Goal: Task Accomplishment & Management: Manage account settings

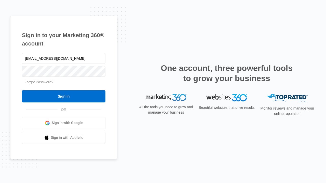
type input "[EMAIL_ADDRESS][DOMAIN_NAME]"
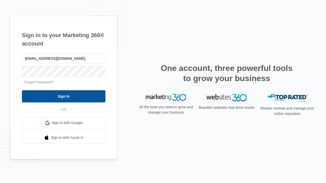
click at [64, 96] on input "Sign In" at bounding box center [63, 96] width 83 height 12
